Goal: Task Accomplishment & Management: Manage account settings

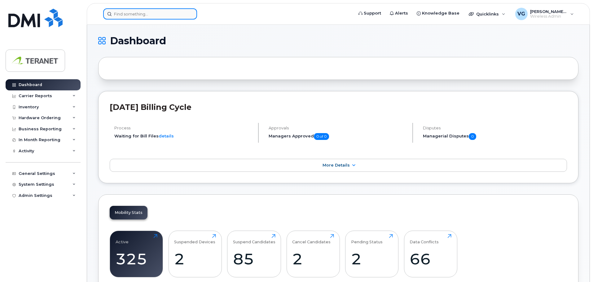
click at [177, 15] on input at bounding box center [150, 13] width 94 height 11
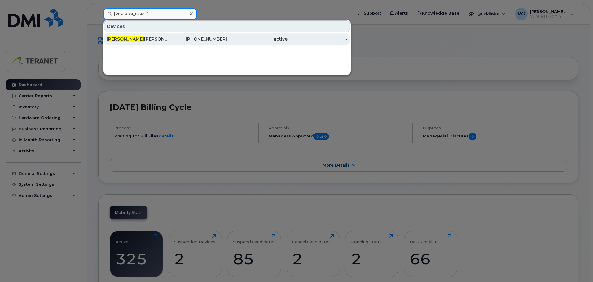
type input "[PERSON_NAME]"
click at [212, 39] on div "[PHONE_NUMBER]" at bounding box center [197, 39] width 60 height 6
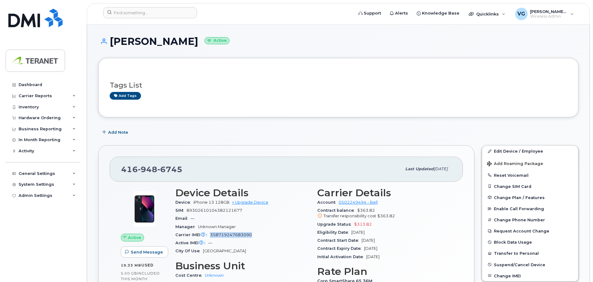
drag, startPoint x: 253, startPoint y: 234, endPoint x: 210, endPoint y: 234, distance: 42.4
click at [210, 234] on div "Carrier IMEI Carrier IMEI is reported during the last billing cycle or change o…" at bounding box center [242, 235] width 134 height 8
copy span "358719247683090"
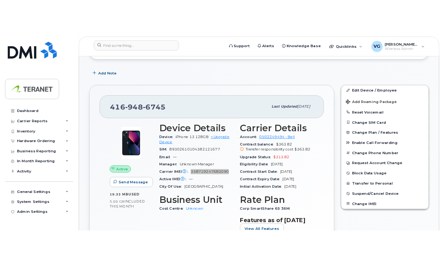
scroll to position [93, 0]
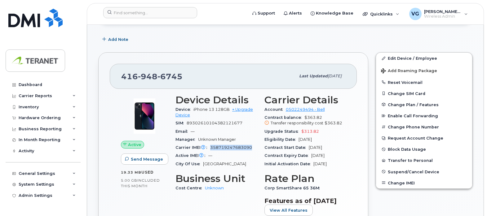
copy span "358719247683090"
click at [198, 205] on div "Device Details Device iPhone 13 128GB + Upgrade Device SIM 89302610104382121677…" at bounding box center [216, 158] width 89 height 134
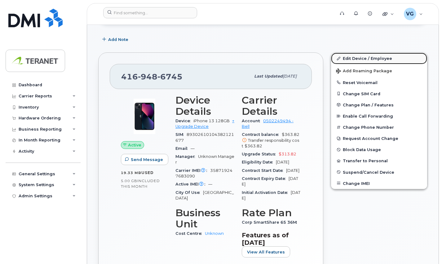
click at [364, 56] on link "Edit Device / Employee" at bounding box center [379, 58] width 96 height 11
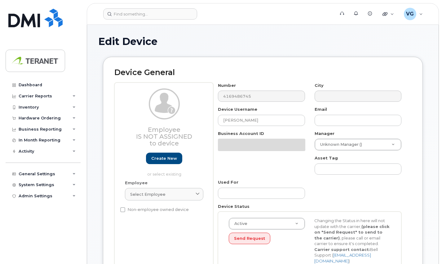
select select "1941127"
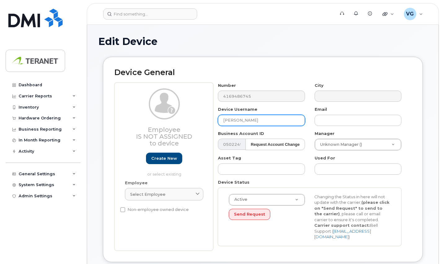
drag, startPoint x: 167, startPoint y: 116, endPoint x: 163, endPoint y: 116, distance: 4.3
click at [163, 116] on div "Employee Is not assigned to device Create new or select existing Employee Selec…" at bounding box center [262, 166] width 297 height 168
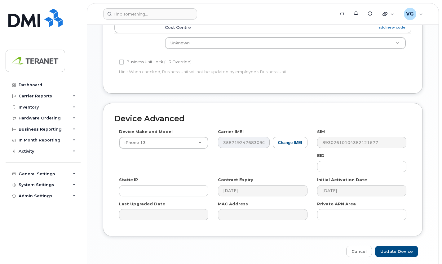
scroll to position [293, 0]
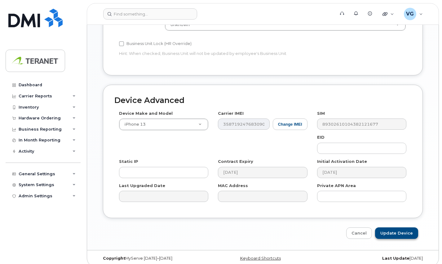
type input "James Stanley"
click at [404, 227] on input "Update Device" at bounding box center [396, 232] width 43 height 11
type input "Saving..."
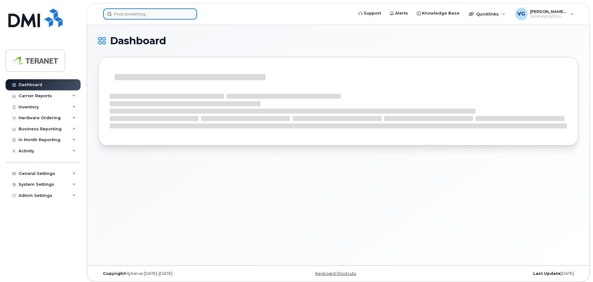
click at [145, 14] on input at bounding box center [150, 13] width 94 height 11
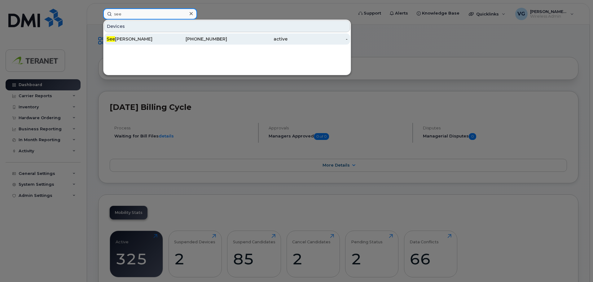
type input "see"
click at [201, 39] on div "[PHONE_NUMBER]" at bounding box center [197, 39] width 60 height 6
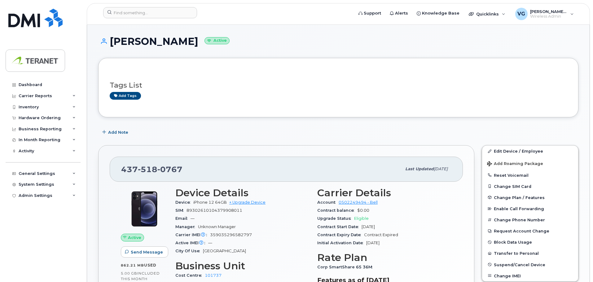
scroll to position [31, 0]
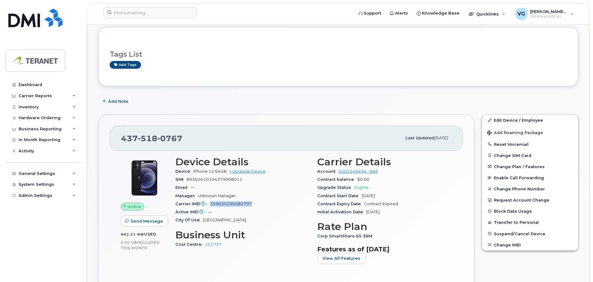
drag, startPoint x: 253, startPoint y: 203, endPoint x: 232, endPoint y: 204, distance: 21.1
click at [211, 204] on div "Carrier IMEI Carrier IMEI is reported during the last billing cycle or change o…" at bounding box center [242, 204] width 134 height 8
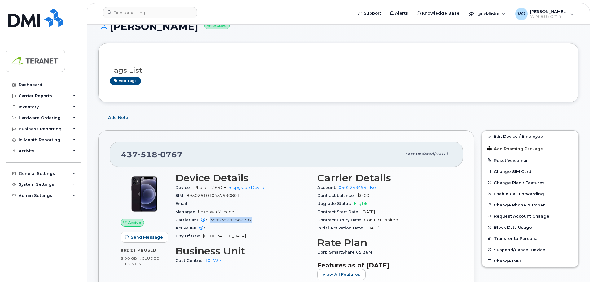
scroll to position [0, 0]
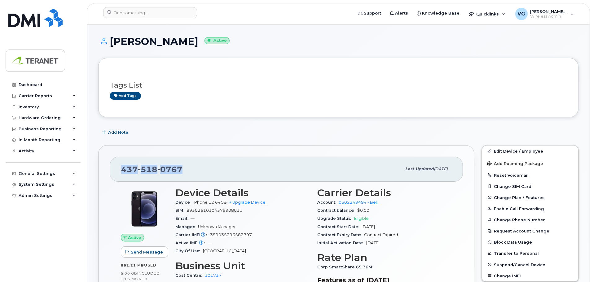
drag, startPoint x: 188, startPoint y: 168, endPoint x: 109, endPoint y: 164, distance: 78.8
click at [109, 164] on div "437 518 0767 Last updated Sep 09, 2025 Active Send Message 862.21 MB  used 5.00…" at bounding box center [286, 242] width 376 height 194
copy span "437 518 0767"
